Goal: Transaction & Acquisition: Subscribe to service/newsletter

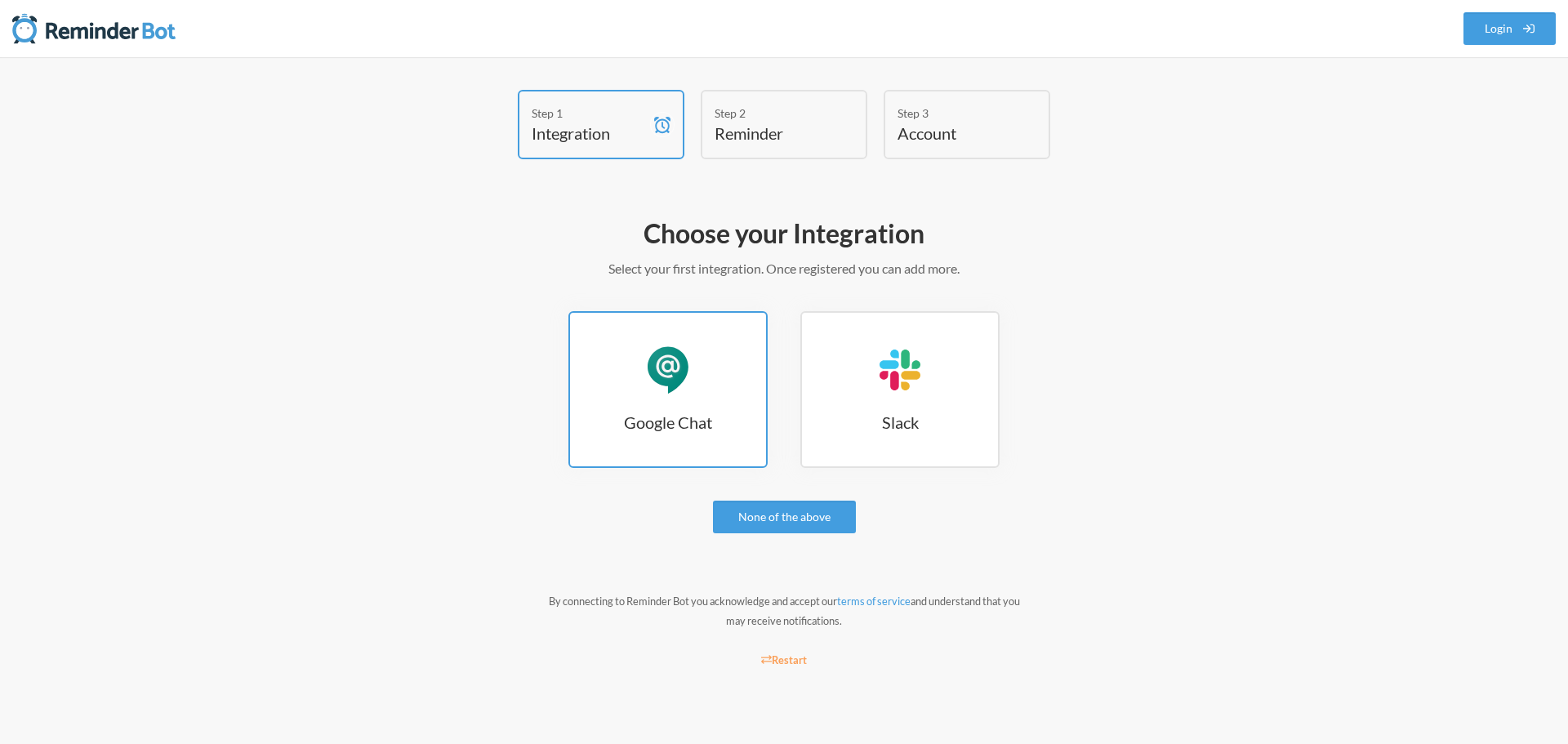
click at [721, 437] on link "Google Chat Google Chat" at bounding box center [668, 389] width 199 height 157
click at [753, 527] on link "None of the above" at bounding box center [784, 516] width 143 height 33
click at [652, 407] on link "Google Chat Google Chat" at bounding box center [668, 389] width 199 height 157
click at [1485, 33] on link "Login" at bounding box center [1510, 28] width 93 height 33
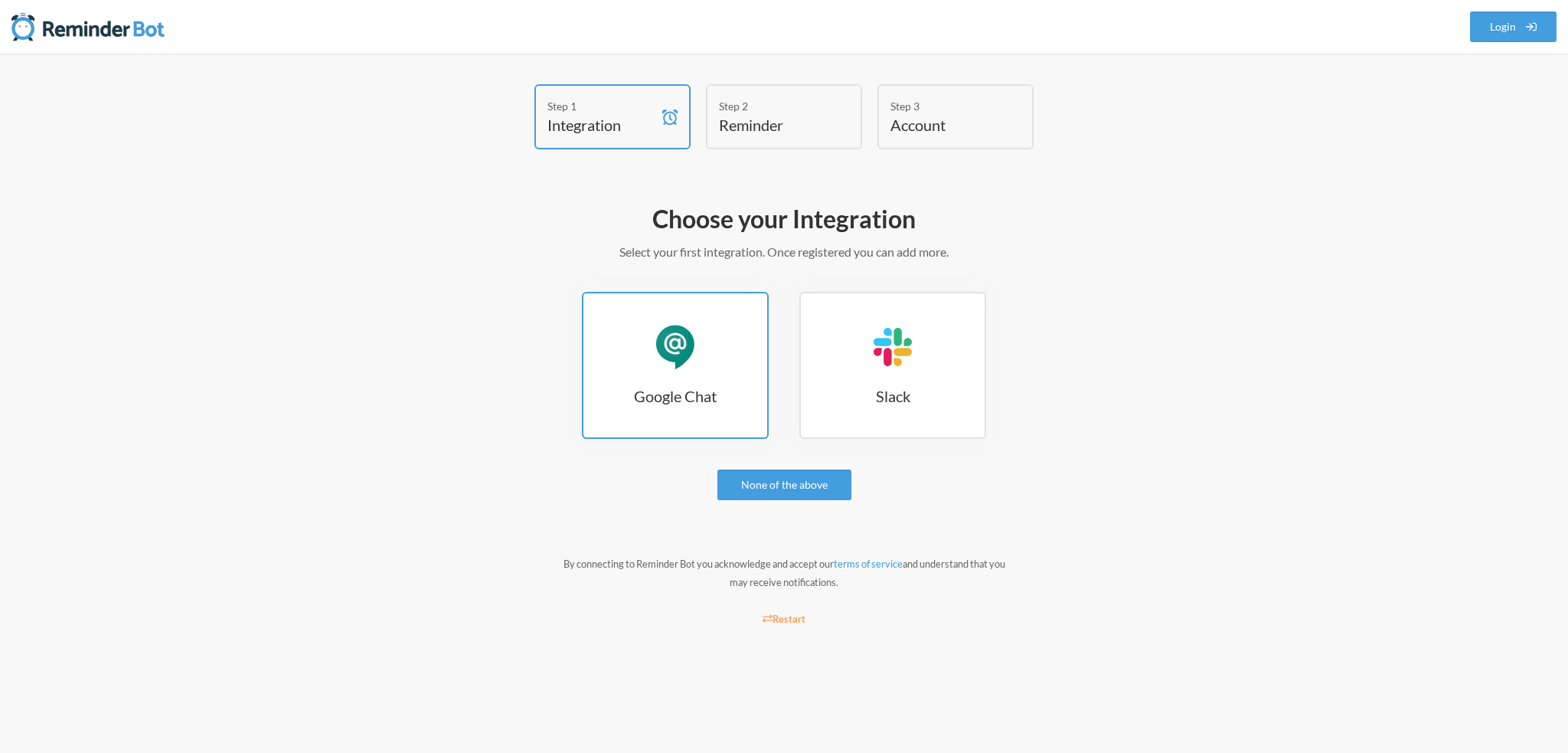
click at [665, 402] on h3 "Google Chat" at bounding box center [675, 395] width 184 height 21
